Goal: Complete application form

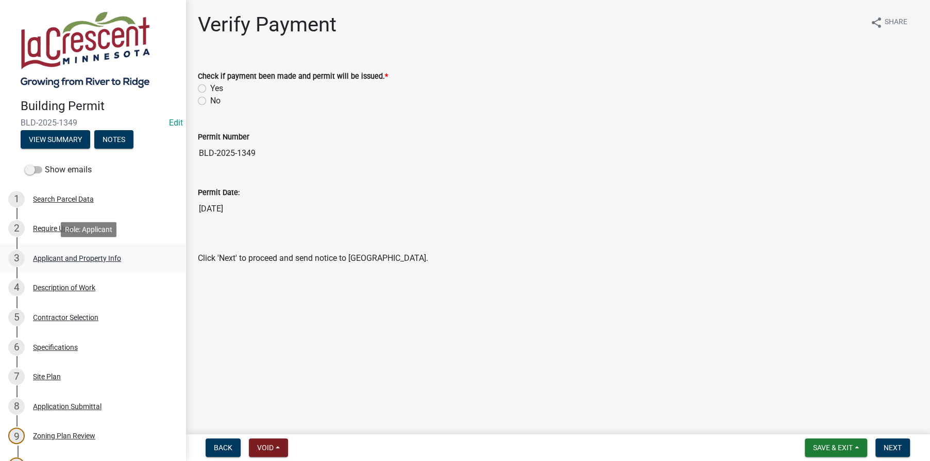
click at [46, 262] on div "Applicant and Property Info" at bounding box center [77, 258] width 88 height 7
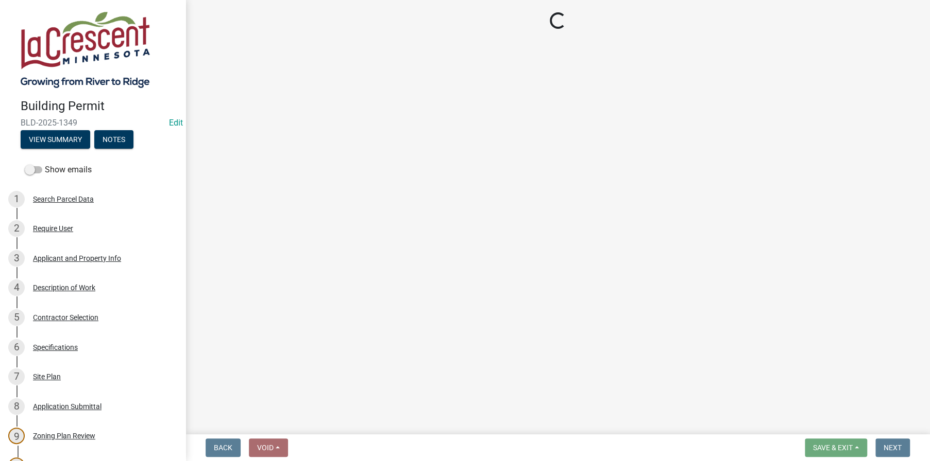
select select "e838c9e2-1e6e-4405-bddc-a3335cd38b08"
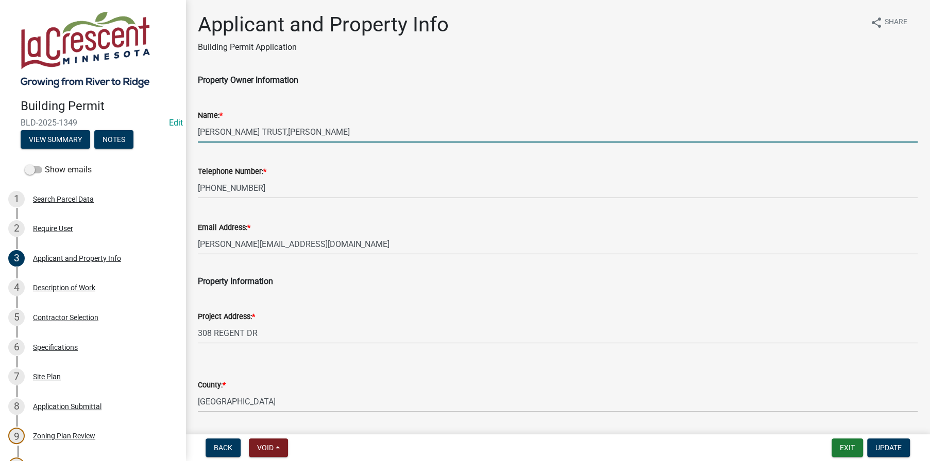
click at [198, 133] on input "[PERSON_NAME] TRUST,[PERSON_NAME]" at bounding box center [558, 132] width 720 height 21
type input "[PERSON_NAME]"
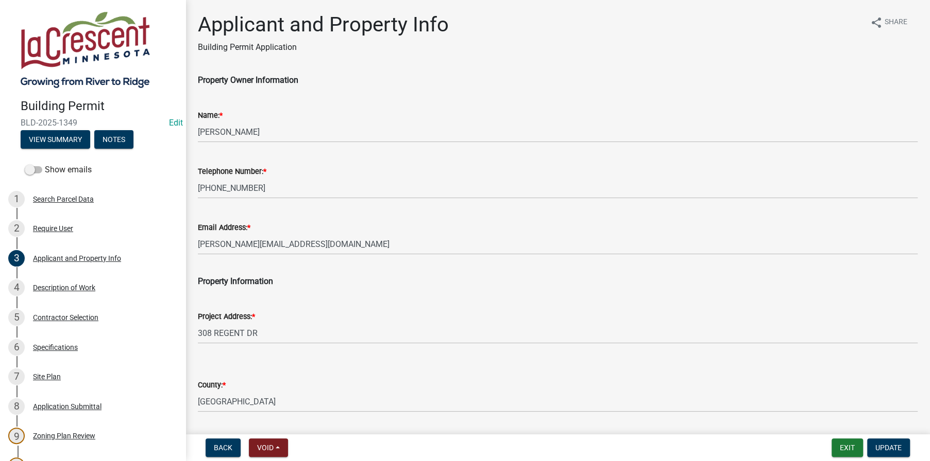
click at [297, 276] on p "Property Information" at bounding box center [558, 282] width 720 height 12
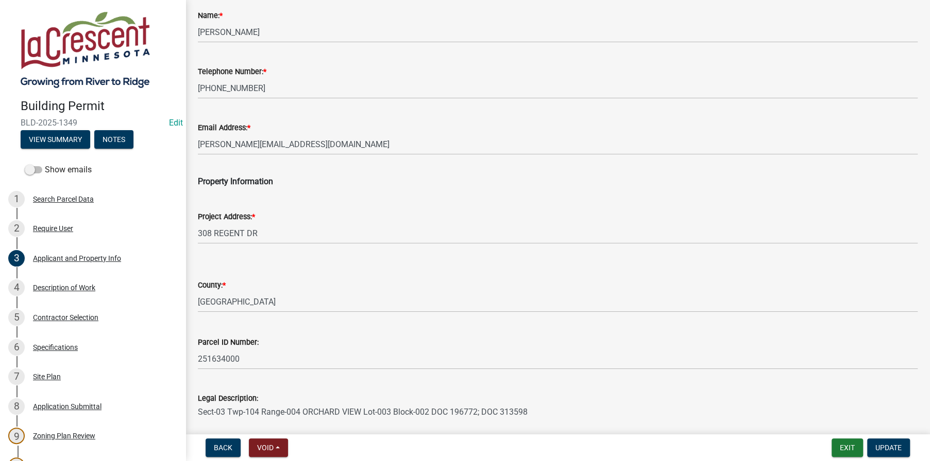
scroll to position [171, 0]
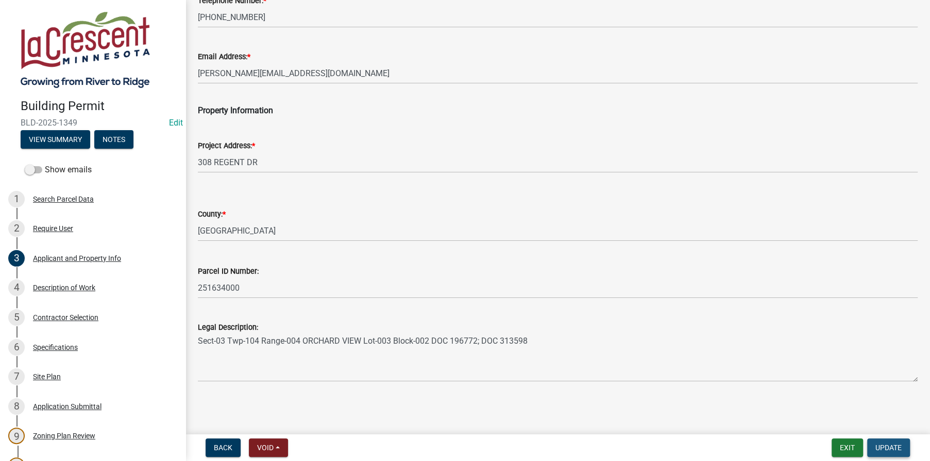
click at [892, 449] on span "Update" at bounding box center [888, 448] width 26 height 8
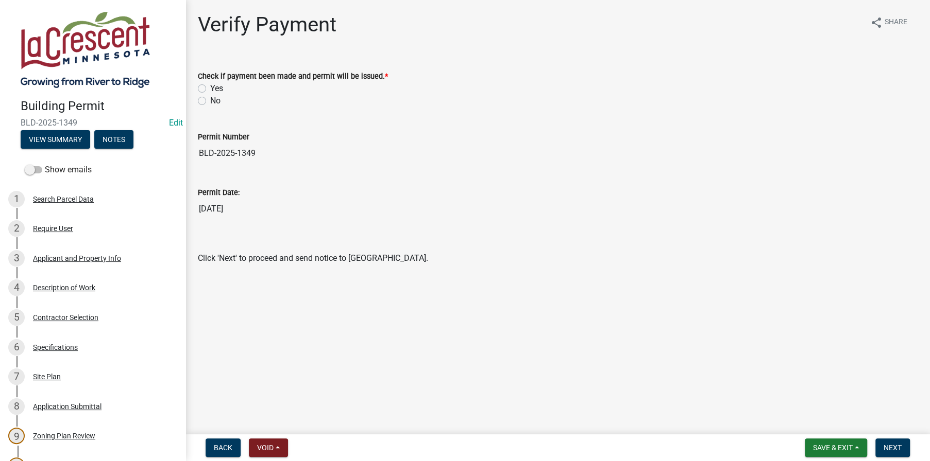
click at [210, 87] on label "Yes" at bounding box center [216, 88] width 13 height 12
click at [210, 87] on input "Yes" at bounding box center [213, 85] width 7 height 7
radio input "true"
click at [888, 452] on button "Next" at bounding box center [892, 448] width 35 height 19
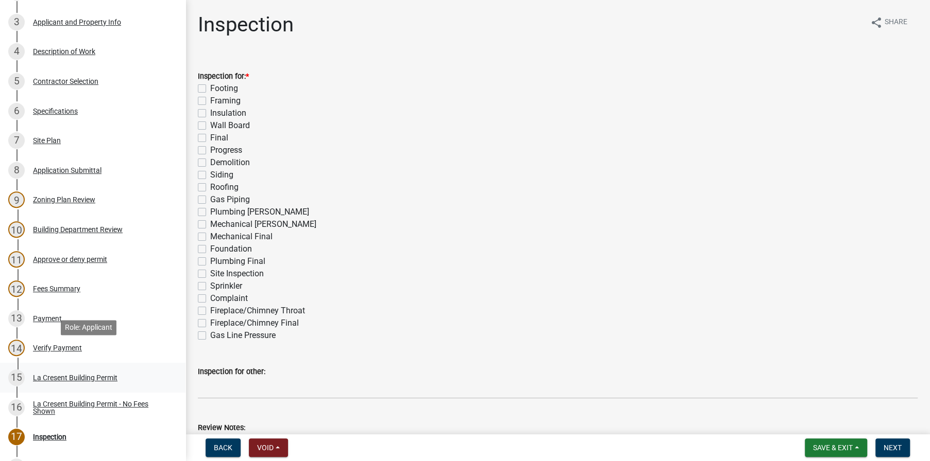
scroll to position [258, 0]
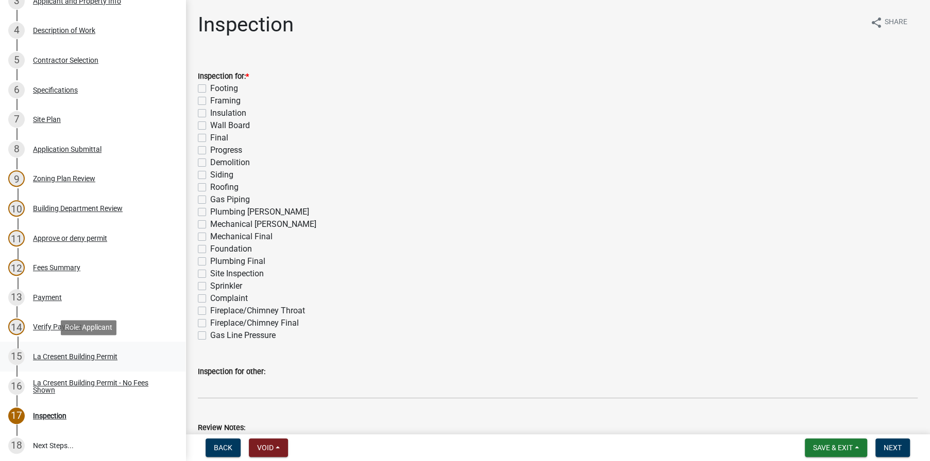
click at [109, 354] on div "La Cresent Building Permit" at bounding box center [75, 356] width 84 height 7
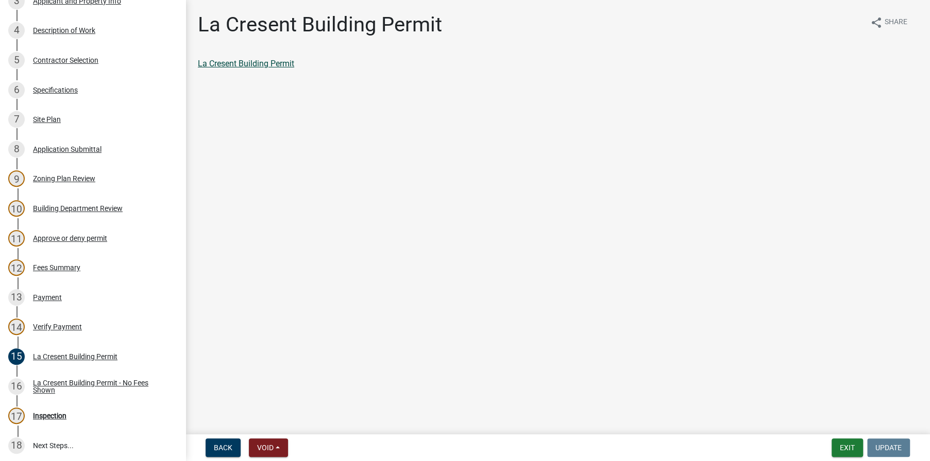
click at [270, 61] on link "La Cresent Building Permit" at bounding box center [246, 64] width 96 height 10
